Goal: Complete application form

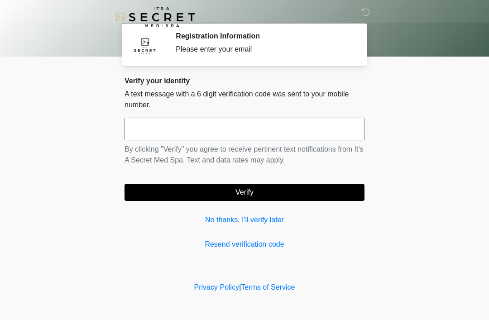
click at [306, 139] on input "text" at bounding box center [244, 129] width 240 height 23
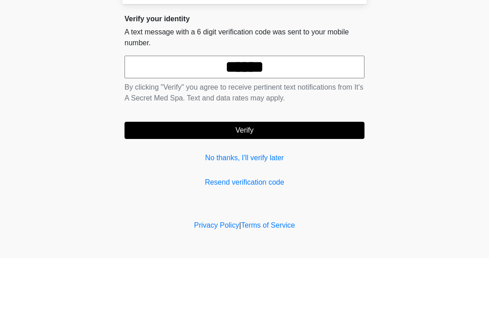
type input "******"
click at [279, 184] on button "Verify" at bounding box center [244, 192] width 240 height 17
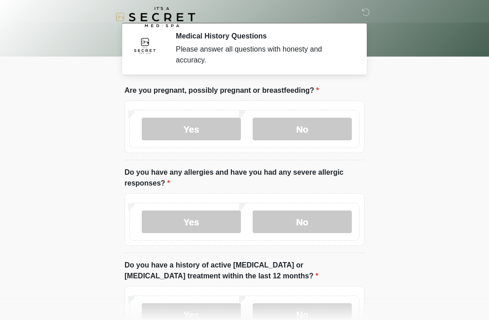
click at [328, 132] on label "No" at bounding box center [301, 129] width 99 height 23
click at [330, 220] on label "No" at bounding box center [301, 221] width 99 height 23
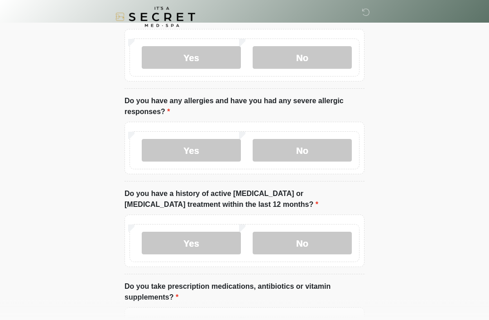
scroll to position [73, 0]
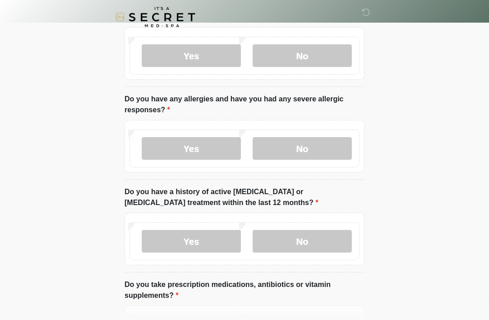
click at [336, 241] on label "No" at bounding box center [301, 241] width 99 height 23
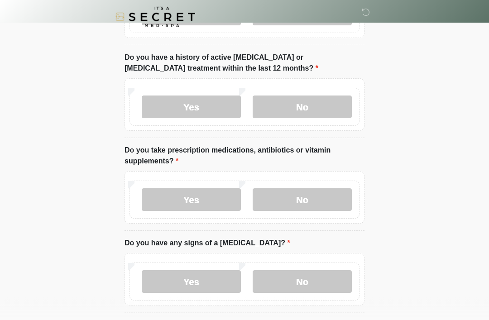
scroll to position [209, 0]
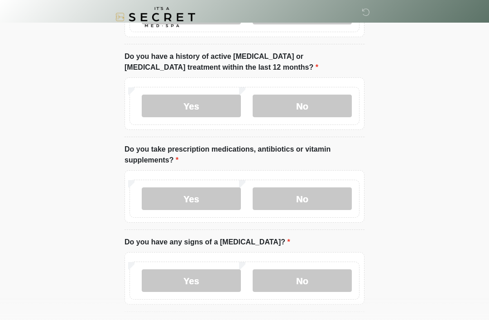
click at [214, 196] on label "Yes" at bounding box center [191, 198] width 99 height 23
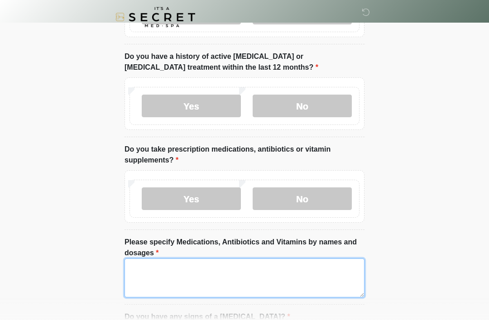
click at [289, 277] on textarea "Please specify Medications, Antibiotics and Vitamins by names and dosages" at bounding box center [244, 277] width 240 height 39
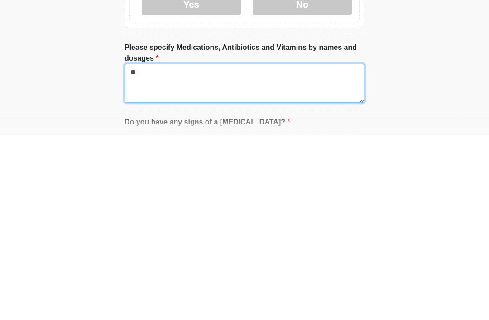
type textarea "*"
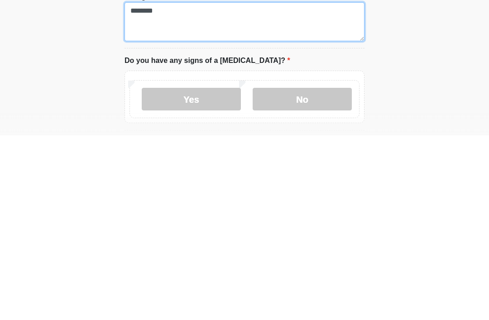
scroll to position [280, 0]
type textarea "********"
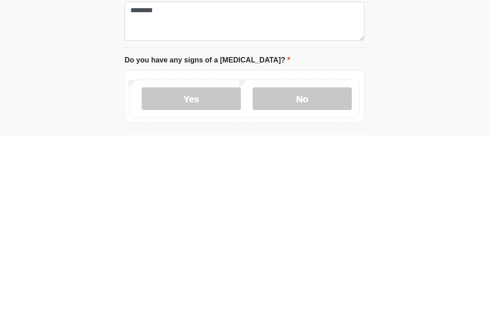
click at [318, 272] on label "No" at bounding box center [301, 283] width 99 height 23
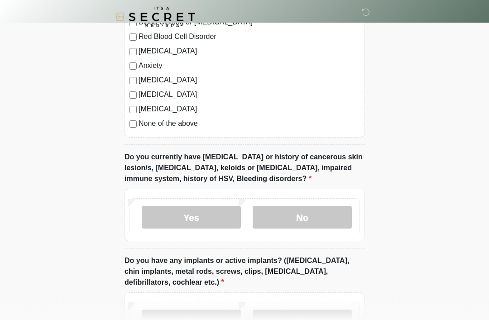
scroll to position [674, 0]
click at [324, 219] on label "No" at bounding box center [301, 217] width 99 height 23
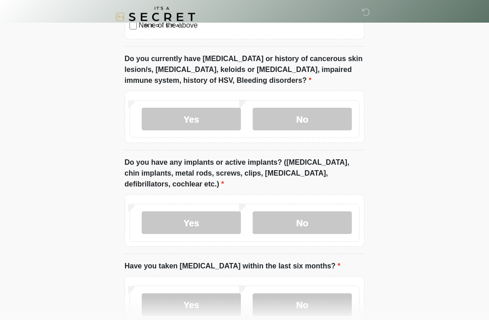
click at [336, 225] on label "No" at bounding box center [301, 223] width 99 height 23
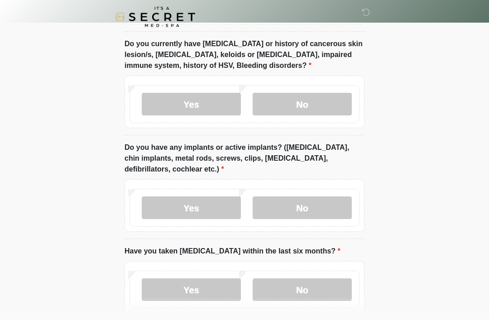
scroll to position [830, 0]
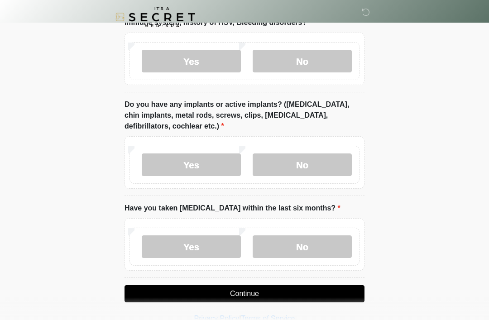
click at [323, 245] on label "No" at bounding box center [301, 246] width 99 height 23
click at [299, 296] on button "Continue" at bounding box center [244, 293] width 240 height 17
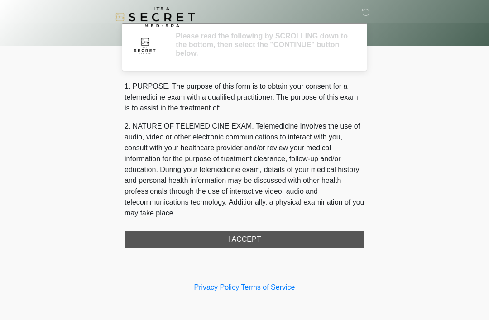
scroll to position [0, 0]
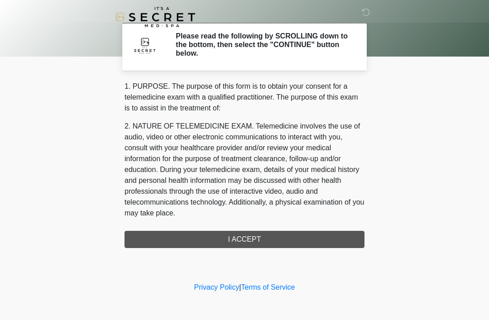
click at [312, 242] on div "1. PURPOSE. The purpose of this form is to obtain your consent for a telemedici…" at bounding box center [244, 164] width 240 height 167
click at [272, 245] on div "1. PURPOSE. The purpose of this form is to obtain your consent for a telemedici…" at bounding box center [244, 164] width 240 height 167
click at [261, 243] on div "1. PURPOSE. The purpose of this form is to obtain your consent for a telemedici…" at bounding box center [244, 164] width 240 height 167
click at [248, 244] on div "1. PURPOSE. The purpose of this form is to obtain your consent for a telemedici…" at bounding box center [244, 164] width 240 height 167
click at [261, 244] on div "1. PURPOSE. The purpose of this form is to obtain your consent for a telemedici…" at bounding box center [244, 164] width 240 height 167
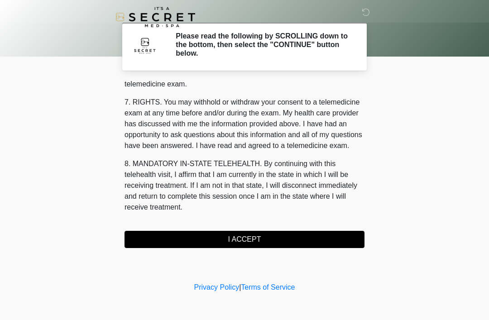
scroll to position [386, 0]
click at [248, 240] on button "I ACCEPT" at bounding box center [244, 239] width 240 height 17
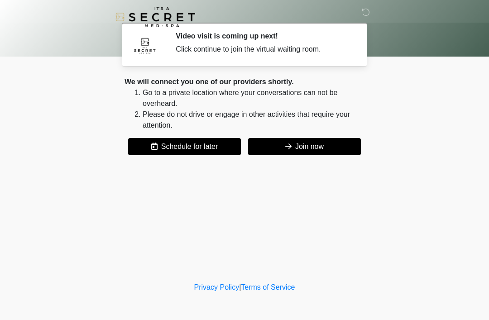
click at [311, 141] on button "Join now" at bounding box center [304, 146] width 113 height 17
